Goal: Communication & Community: Answer question/provide support

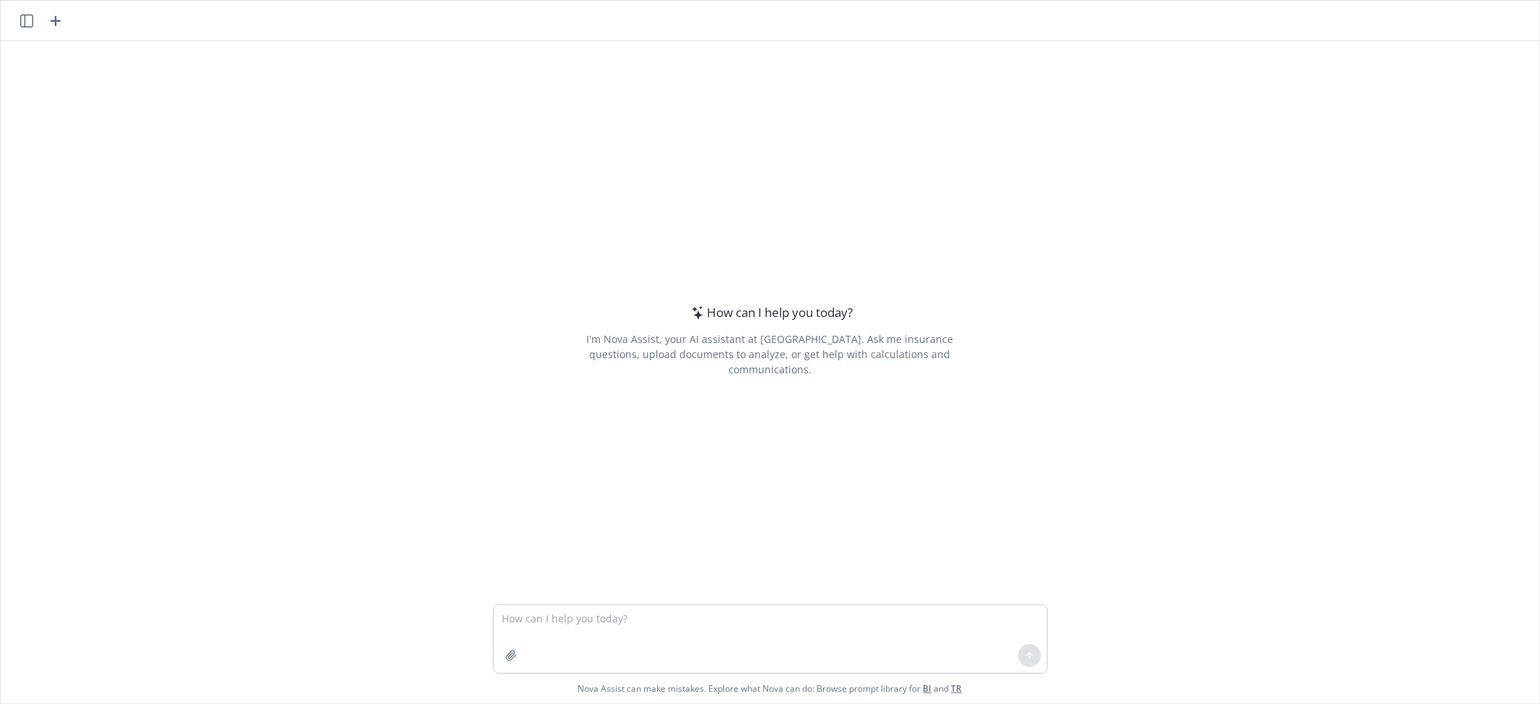
drag, startPoint x: 664, startPoint y: 623, endPoint x: 666, endPoint y: 612, distance: 10.9
click at [666, 618] on textarea at bounding box center [770, 639] width 553 height 68
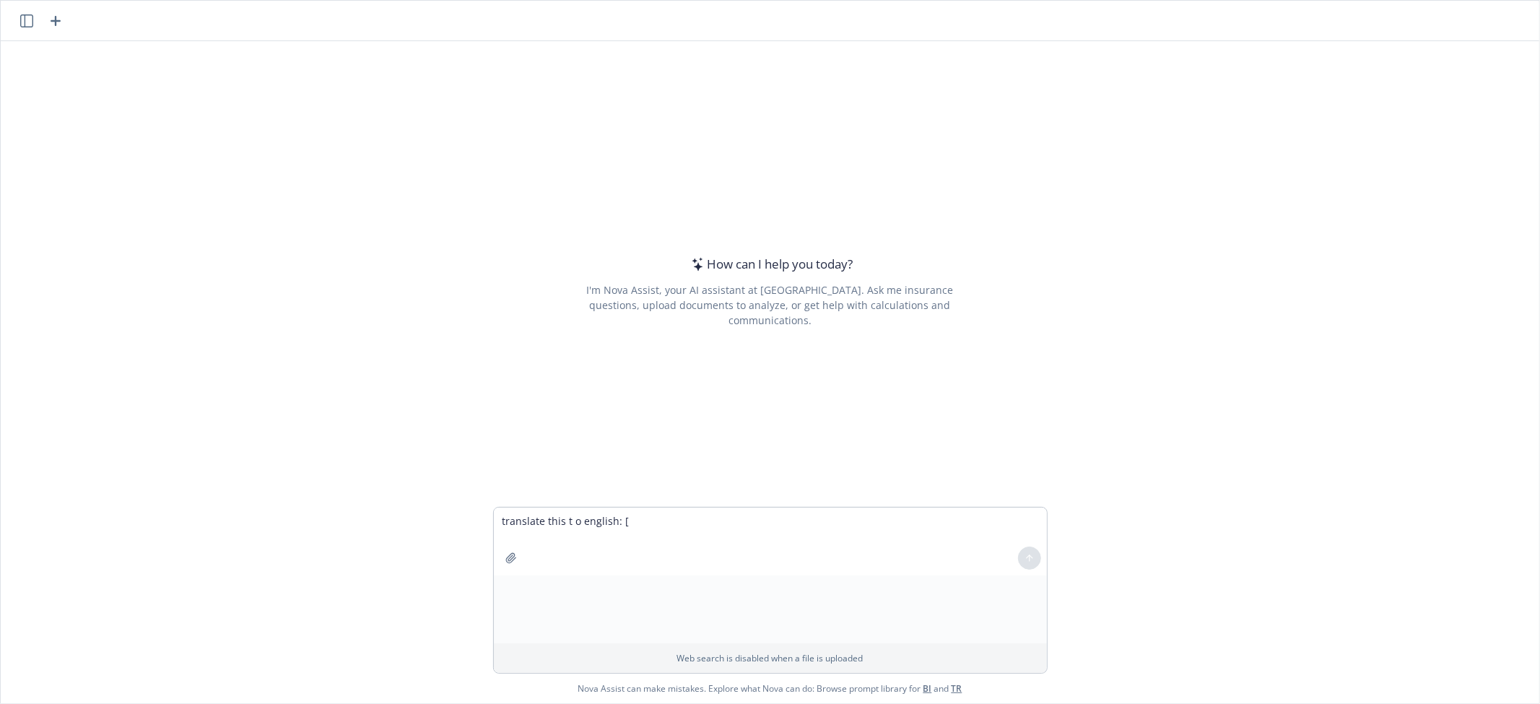
type textarea "translate this t o english: []"
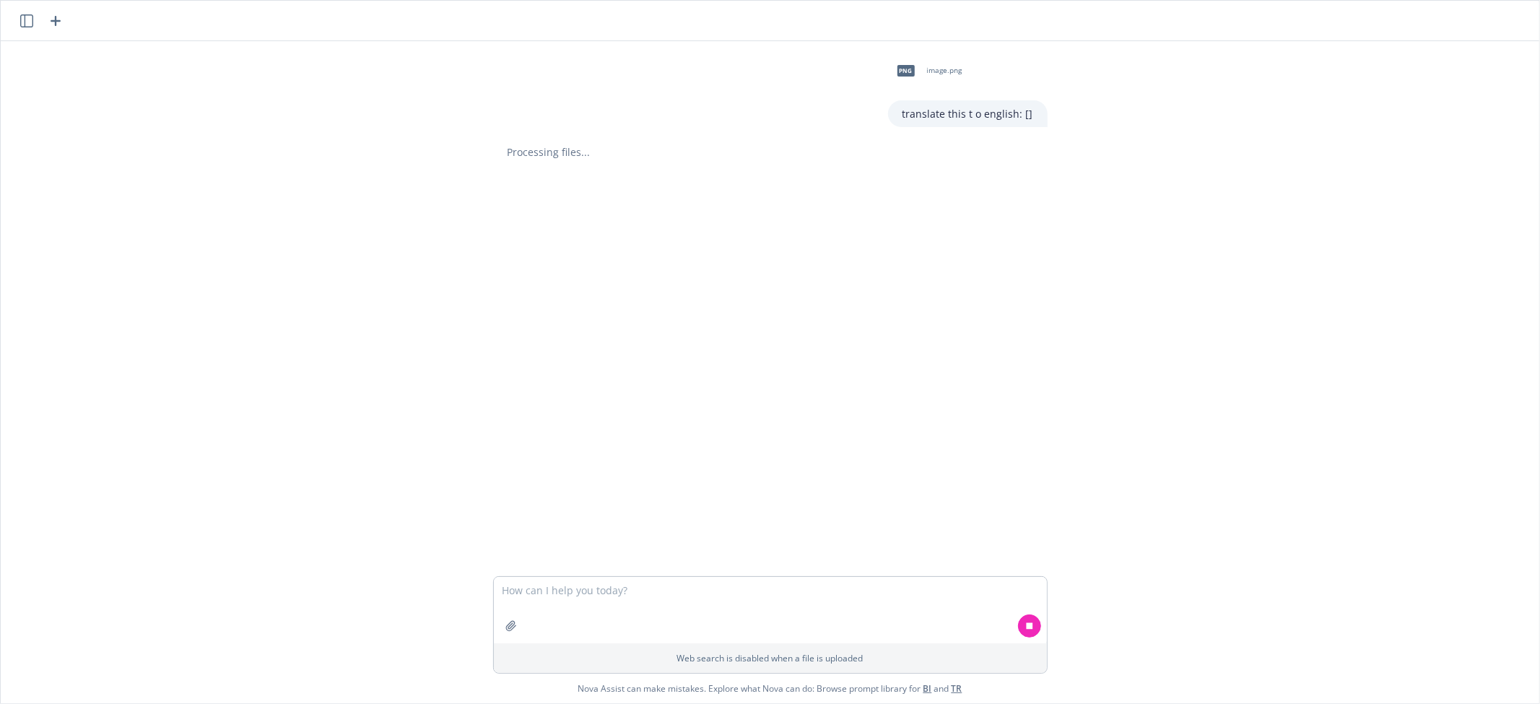
click at [799, 484] on div "png image.png translate this t o english: [] Processing files..." at bounding box center [770, 308] width 1539 height 535
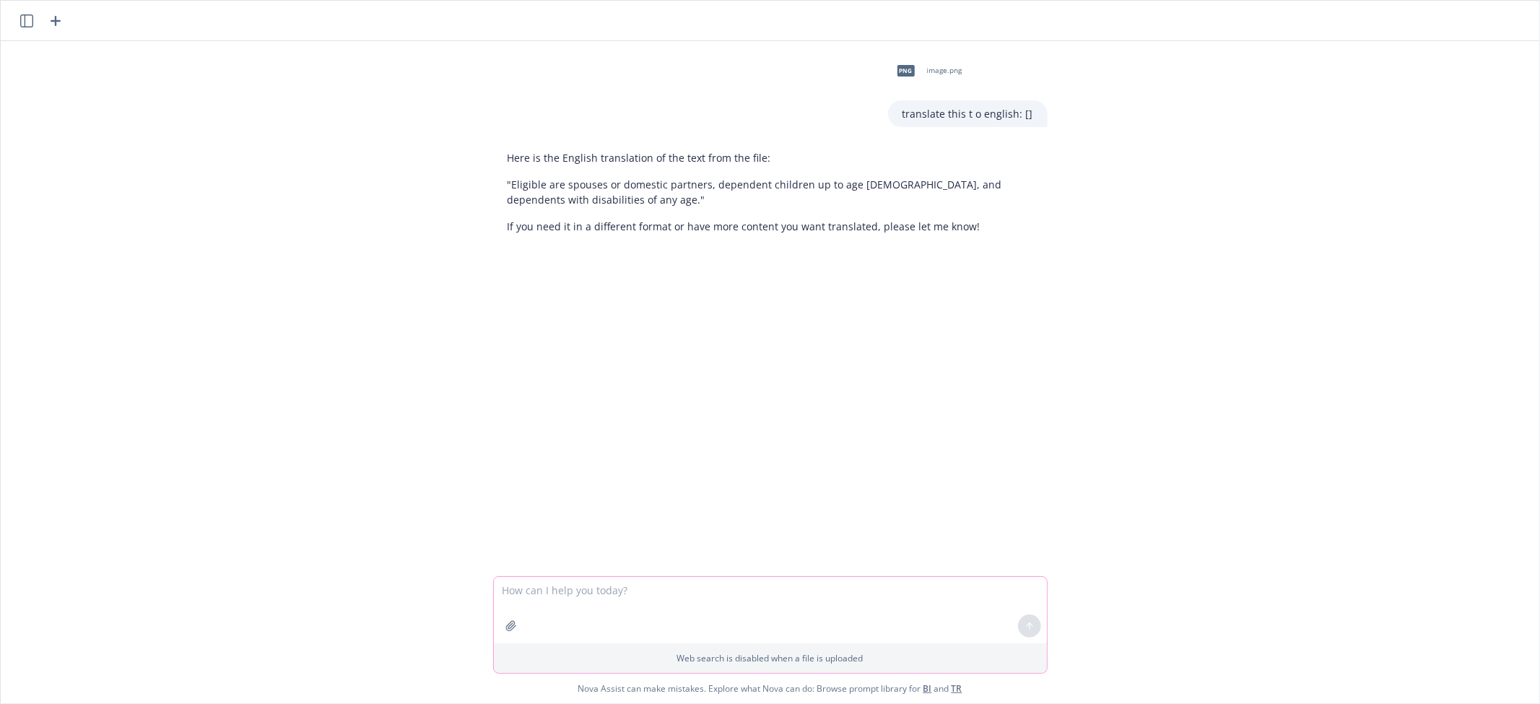
click at [759, 594] on textarea at bounding box center [770, 610] width 553 height 66
paste textarea "]"
type textarea "translate to english []"
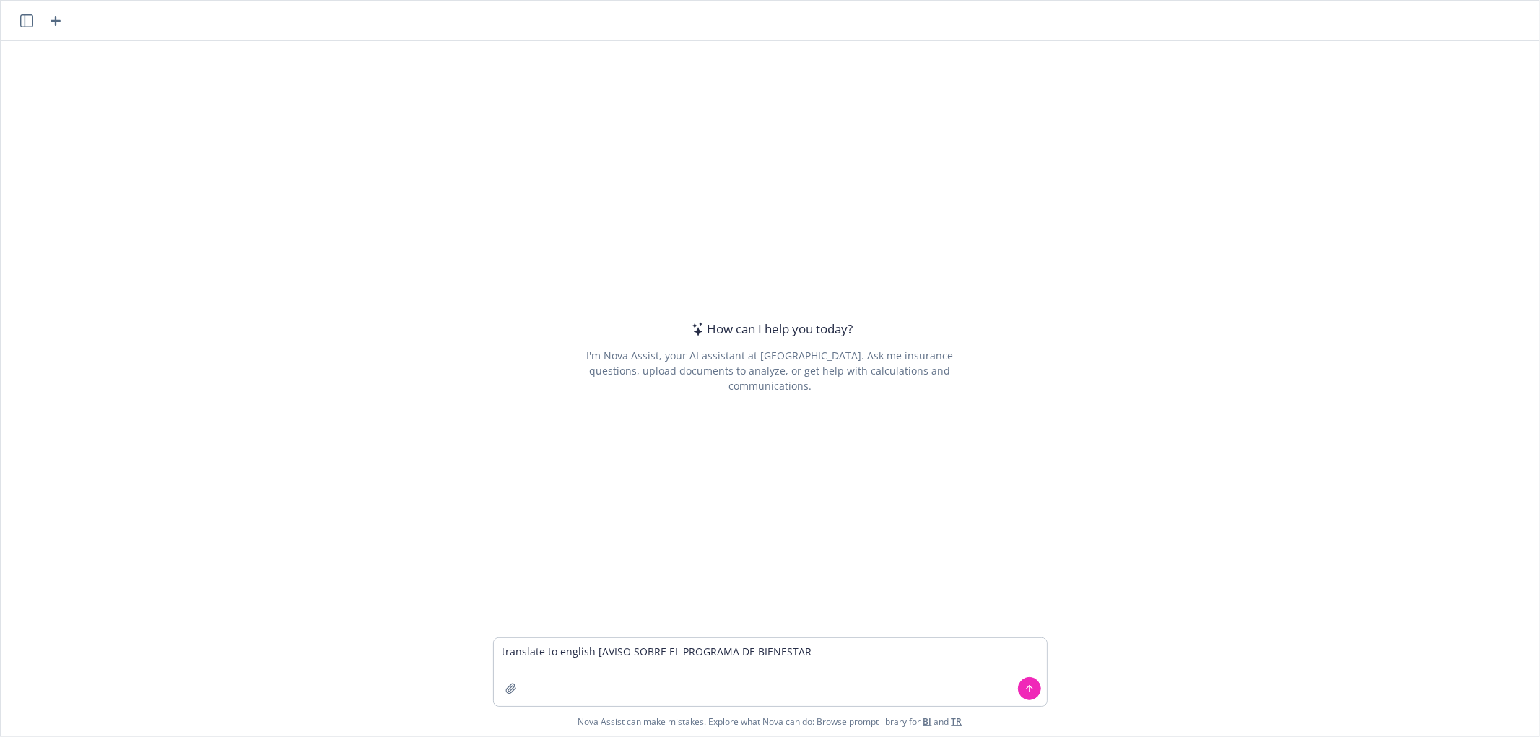
type textarea "translate to english [AVISO SOBRE EL PROGRAMA DE BIENESTAR ]"
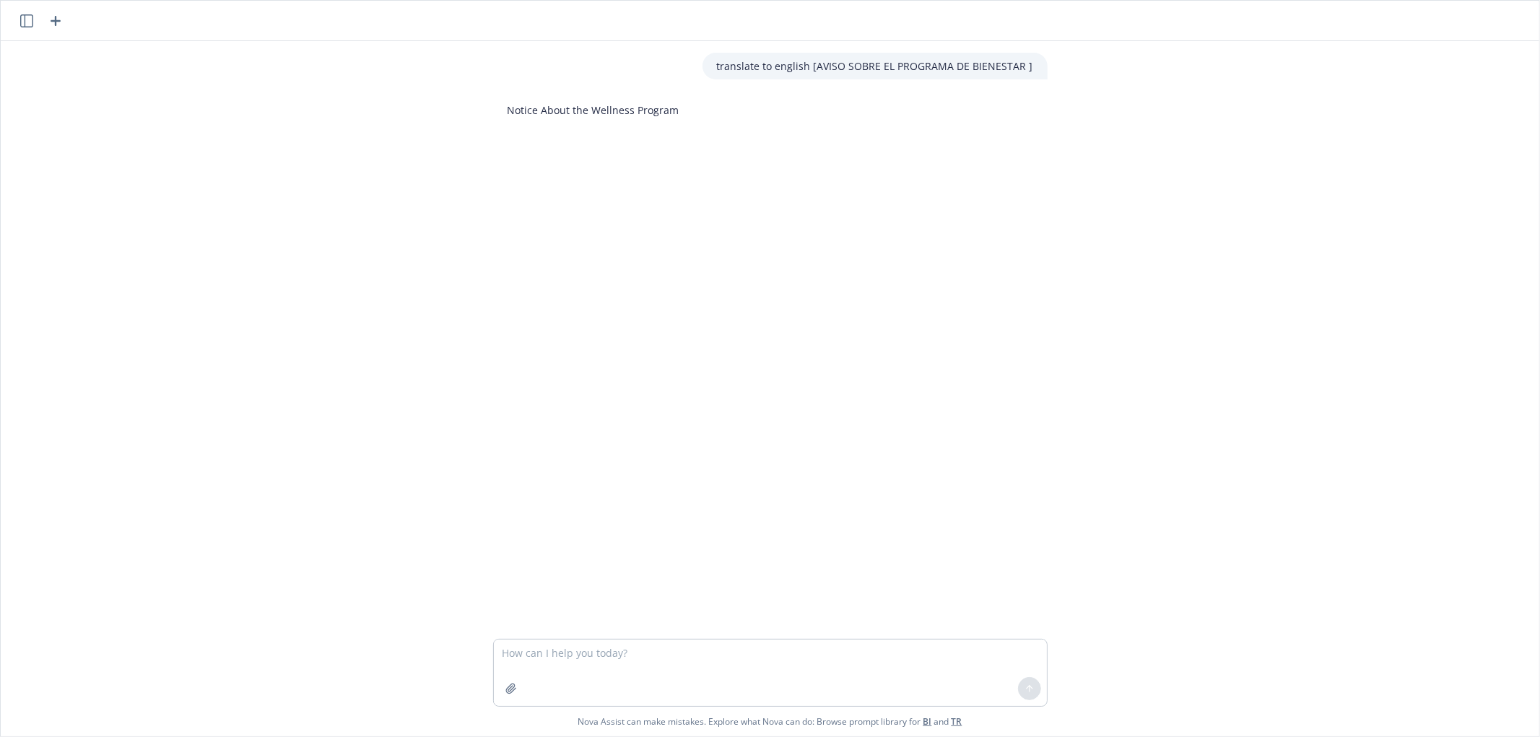
drag, startPoint x: 1467, startPoint y: 131, endPoint x: 1539, endPoint y: 2, distance: 147.4
click at [1472, 124] on div "translate to english [AVISO SOBRE EL PROGRAMA DE BIENESTAR ] Notice About the W…" at bounding box center [770, 340] width 1539 height 598
